Goal: Navigation & Orientation: Find specific page/section

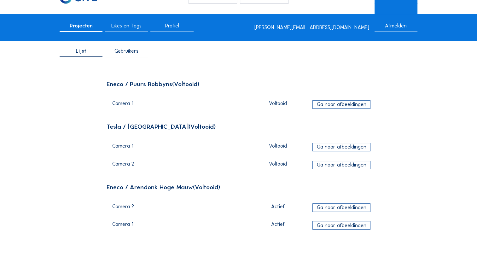
scroll to position [63, 0]
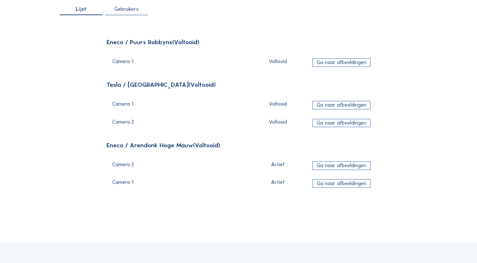
click at [153, 147] on div "Eneco / Arendonk Hoge Mauw (Voltooid)" at bounding box center [239, 145] width 264 height 6
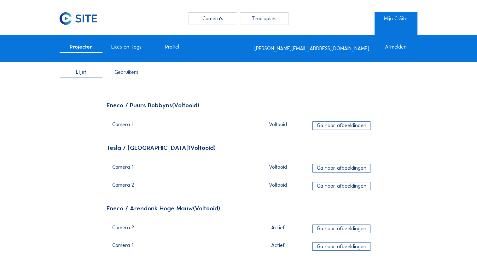
click at [137, 73] on span "Gebruikers" at bounding box center [126, 72] width 24 height 5
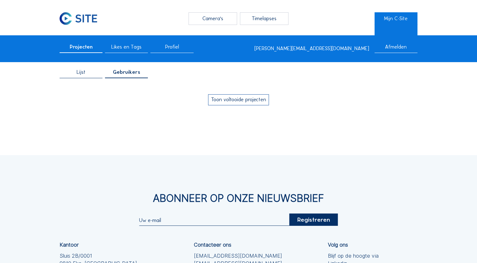
click at [235, 98] on button "Toon voltooide projecten" at bounding box center [238, 99] width 61 height 11
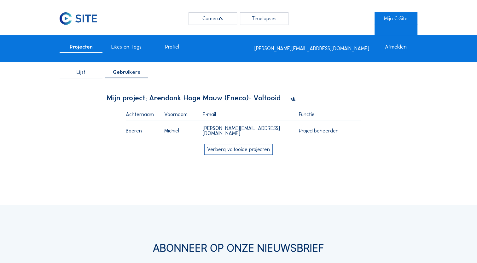
click at [216, 155] on button "Verberg voltooide projecten" at bounding box center [238, 149] width 69 height 11
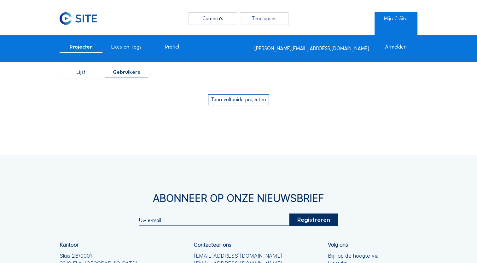
click at [171, 48] on span "Profiel" at bounding box center [172, 46] width 14 height 5
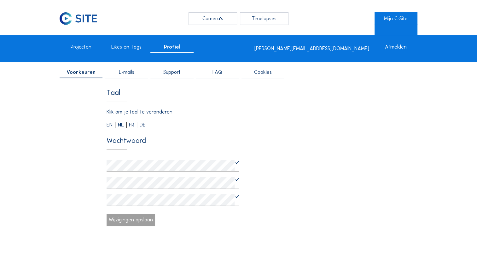
click at [136, 48] on span "Likes en Tags" at bounding box center [126, 46] width 30 height 5
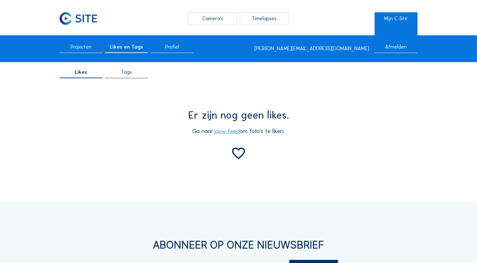
click at [91, 47] on span "Projecten" at bounding box center [81, 46] width 21 height 5
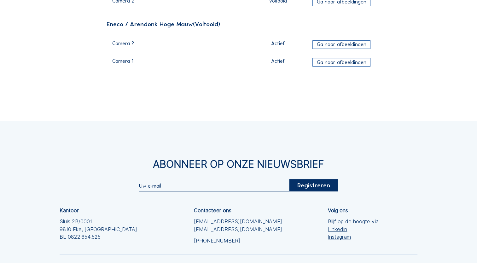
scroll to position [189, 0]
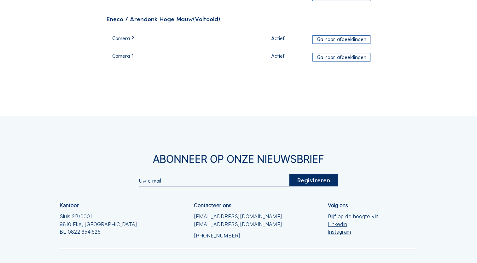
click at [344, 39] on div "Ga naar afbeeldingen" at bounding box center [341, 39] width 58 height 9
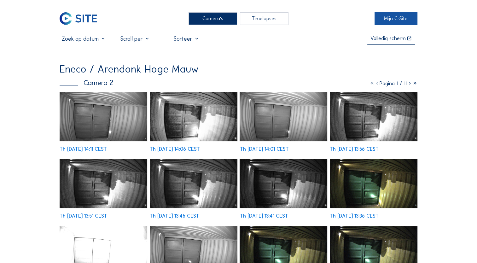
click at [389, 18] on link "Mijn C-Site" at bounding box center [395, 18] width 43 height 13
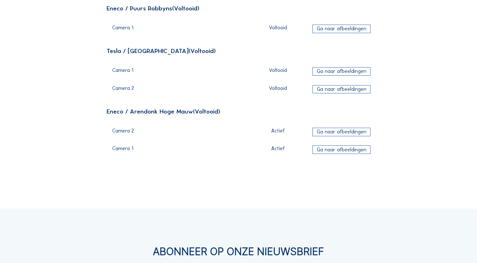
scroll to position [126, 0]
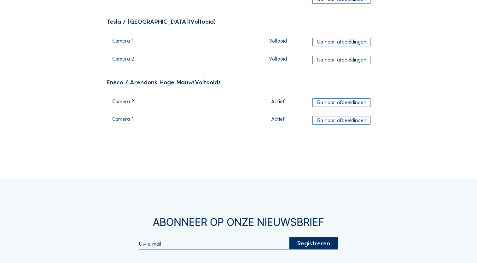
drag, startPoint x: 325, startPoint y: 103, endPoint x: 280, endPoint y: 129, distance: 51.9
click at [280, 129] on div "Camera 1 Actief Ga naar afbeeldingen" at bounding box center [243, 121] width 262 height 18
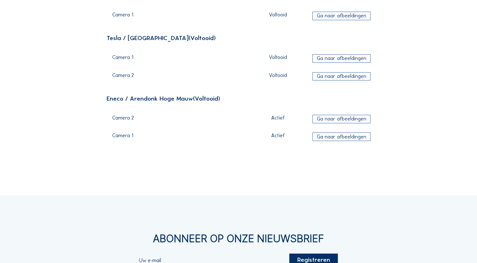
scroll to position [0, 0]
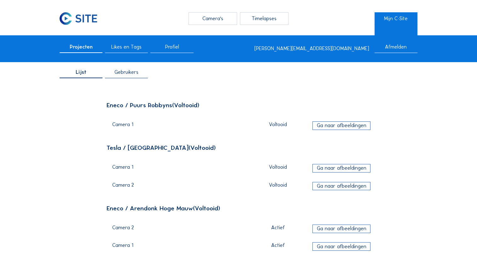
click at [176, 47] on span "Profiel" at bounding box center [172, 46] width 14 height 5
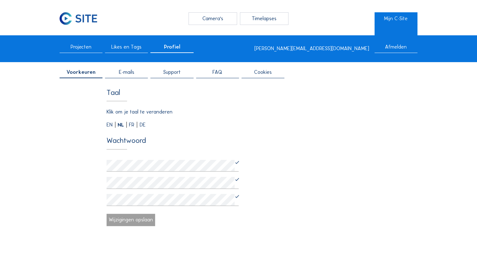
click at [134, 74] on span "E-mails" at bounding box center [126, 72] width 15 height 5
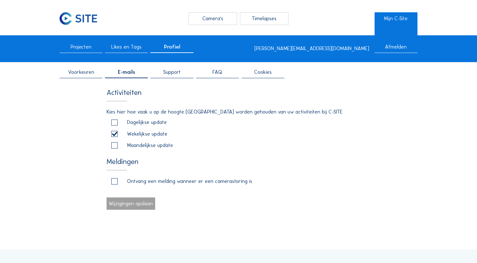
click at [174, 78] on div "Support" at bounding box center [171, 74] width 43 height 9
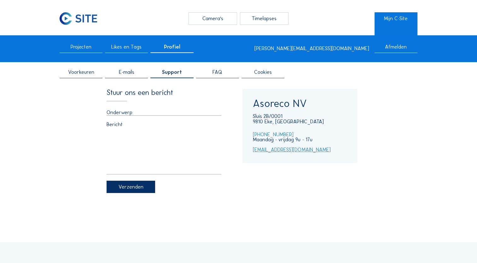
click at [211, 73] on div "FAQ" at bounding box center [217, 74] width 43 height 9
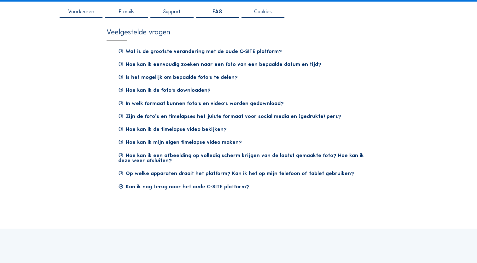
scroll to position [63, 0]
